Goal: Information Seeking & Learning: Check status

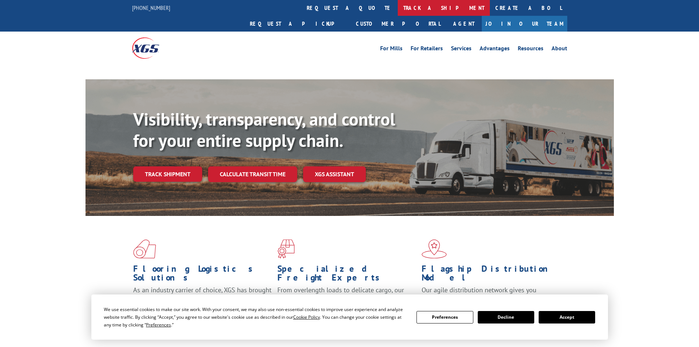
click at [398, 7] on link "track a shipment" at bounding box center [444, 8] width 92 height 16
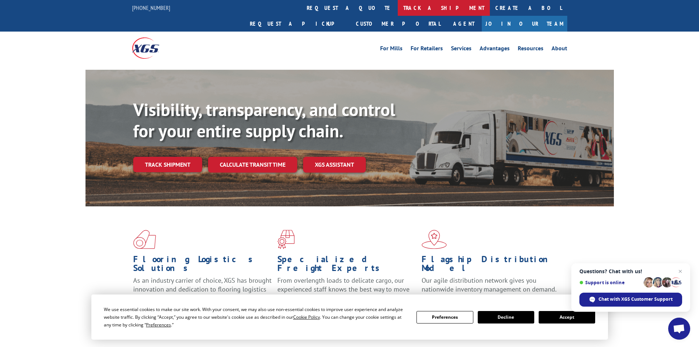
click at [398, 8] on link "track a shipment" at bounding box center [444, 8] width 92 height 16
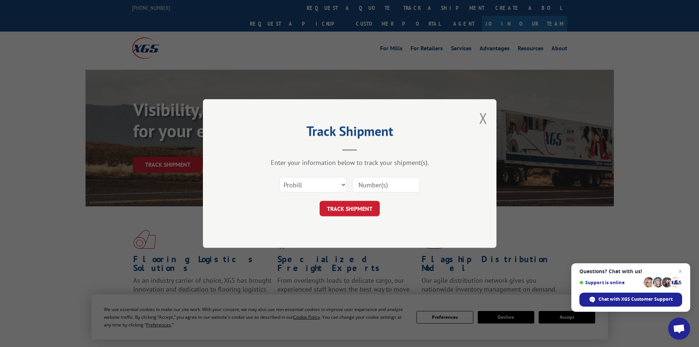
paste input "16755956"
type input "16755956"
click at [348, 207] on button "TRACK SHIPMENT" at bounding box center [350, 208] width 60 height 15
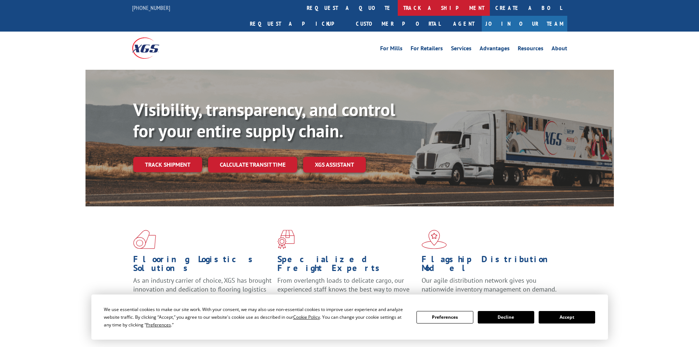
click at [398, 3] on link "track a shipment" at bounding box center [444, 8] width 92 height 16
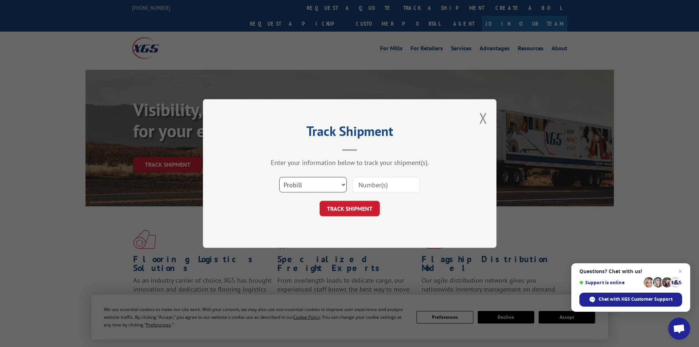
click at [325, 184] on select "Select category... Probill BOL PO" at bounding box center [313, 184] width 68 height 15
select select "bol"
click at [279, 177] on select "Select category... Probill BOL PO" at bounding box center [313, 184] width 68 height 15
click at [358, 185] on input at bounding box center [386, 184] width 68 height 15
paste input "481706"
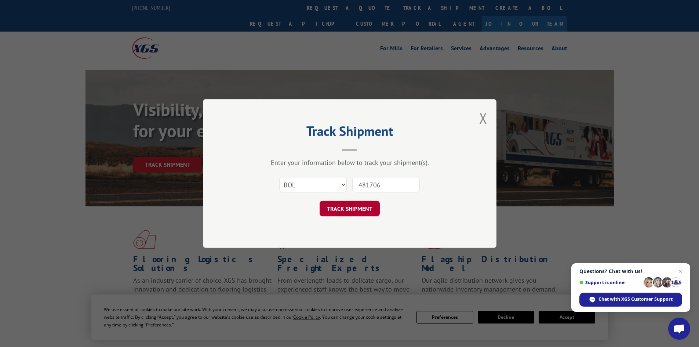
type input "481706"
click at [330, 209] on button "TRACK SHIPMENT" at bounding box center [350, 208] width 60 height 15
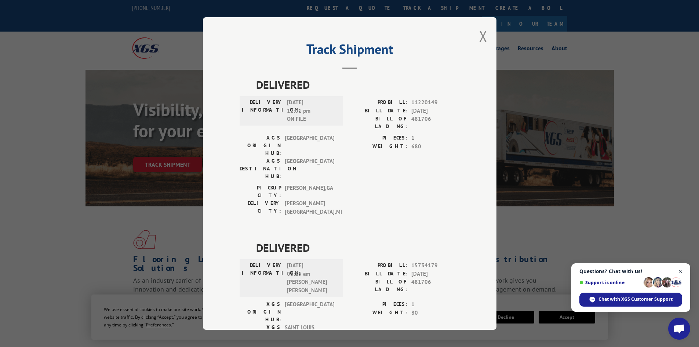
click at [681, 270] on span "Close chat" at bounding box center [680, 271] width 9 height 9
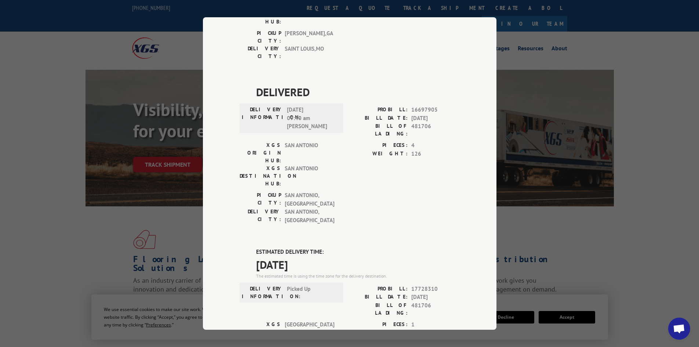
scroll to position [378, 0]
